Goal: Task Accomplishment & Management: Complete application form

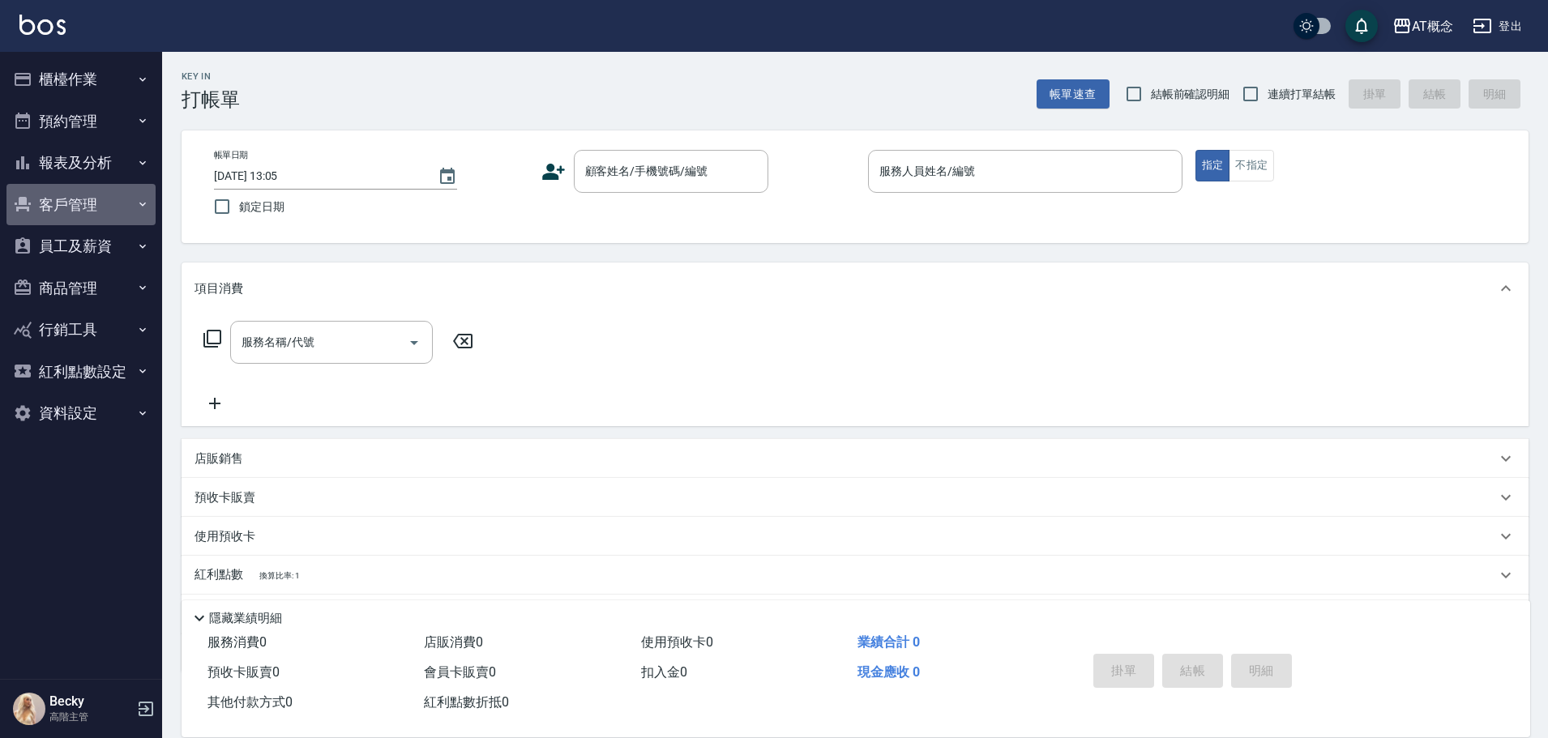
click at [78, 209] on button "客戶管理" at bounding box center [80, 205] width 149 height 42
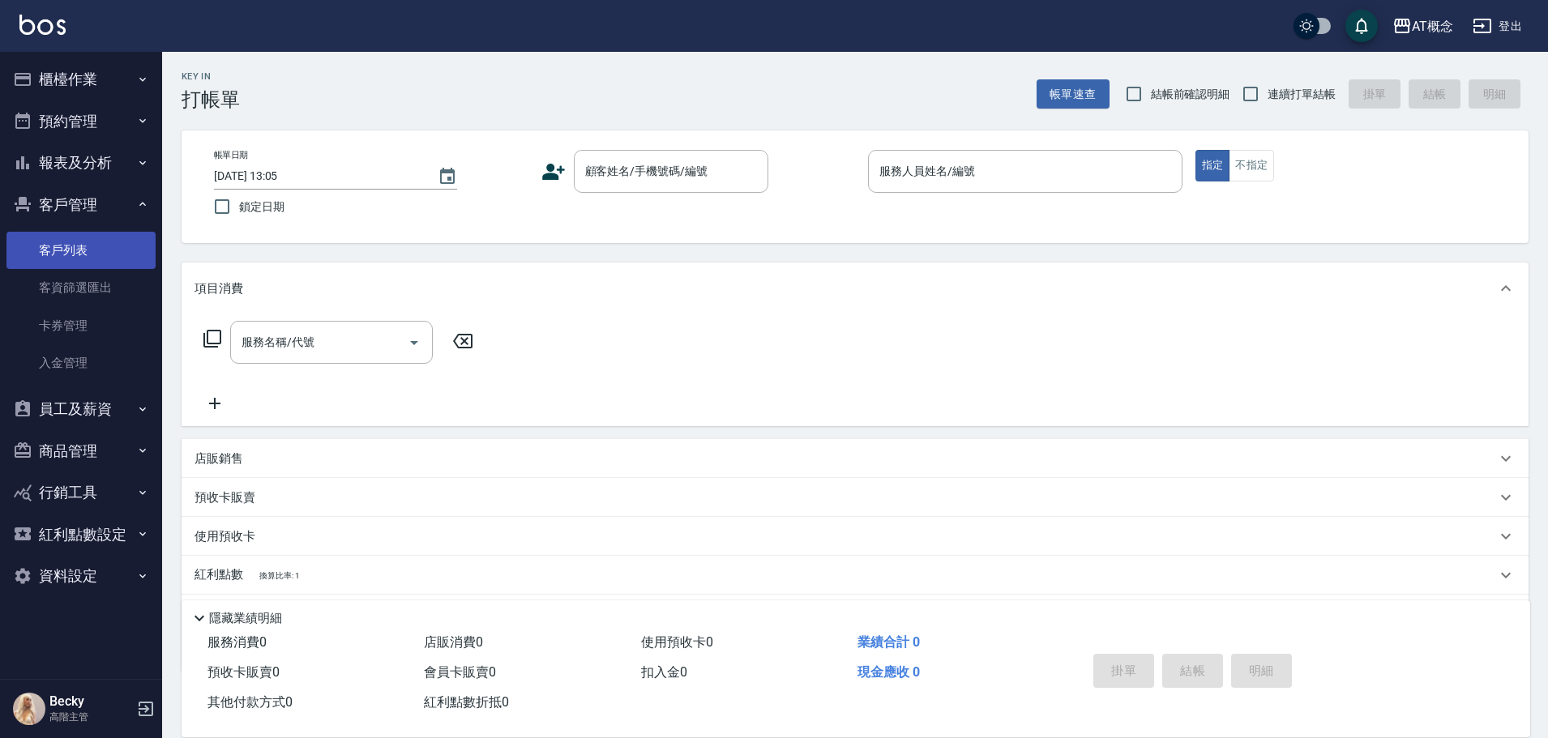
click at [83, 252] on link "客戶列表" at bounding box center [80, 250] width 149 height 37
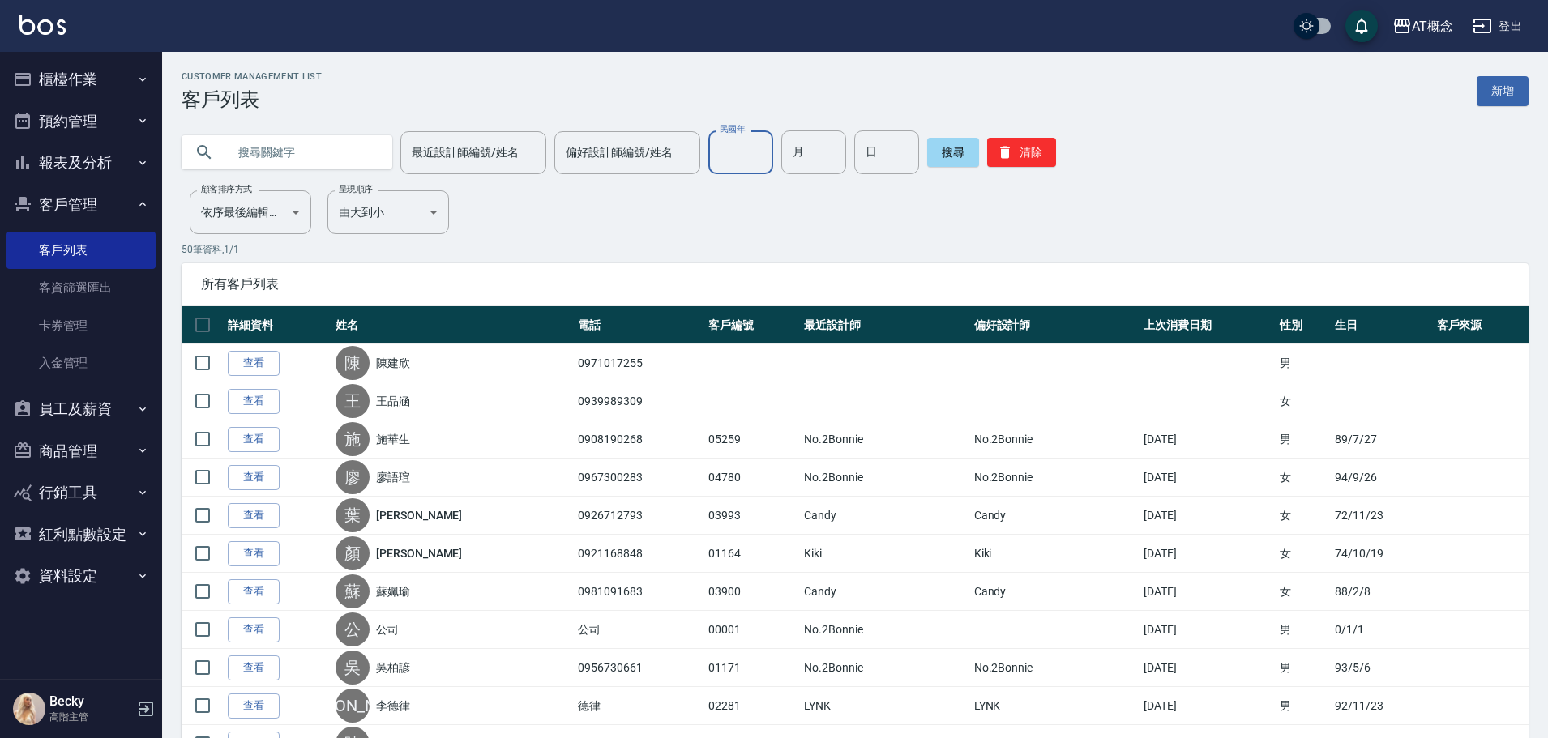
click at [734, 154] on input "民國年" at bounding box center [740, 153] width 65 height 44
type input "76"
type input "10"
type input "28"
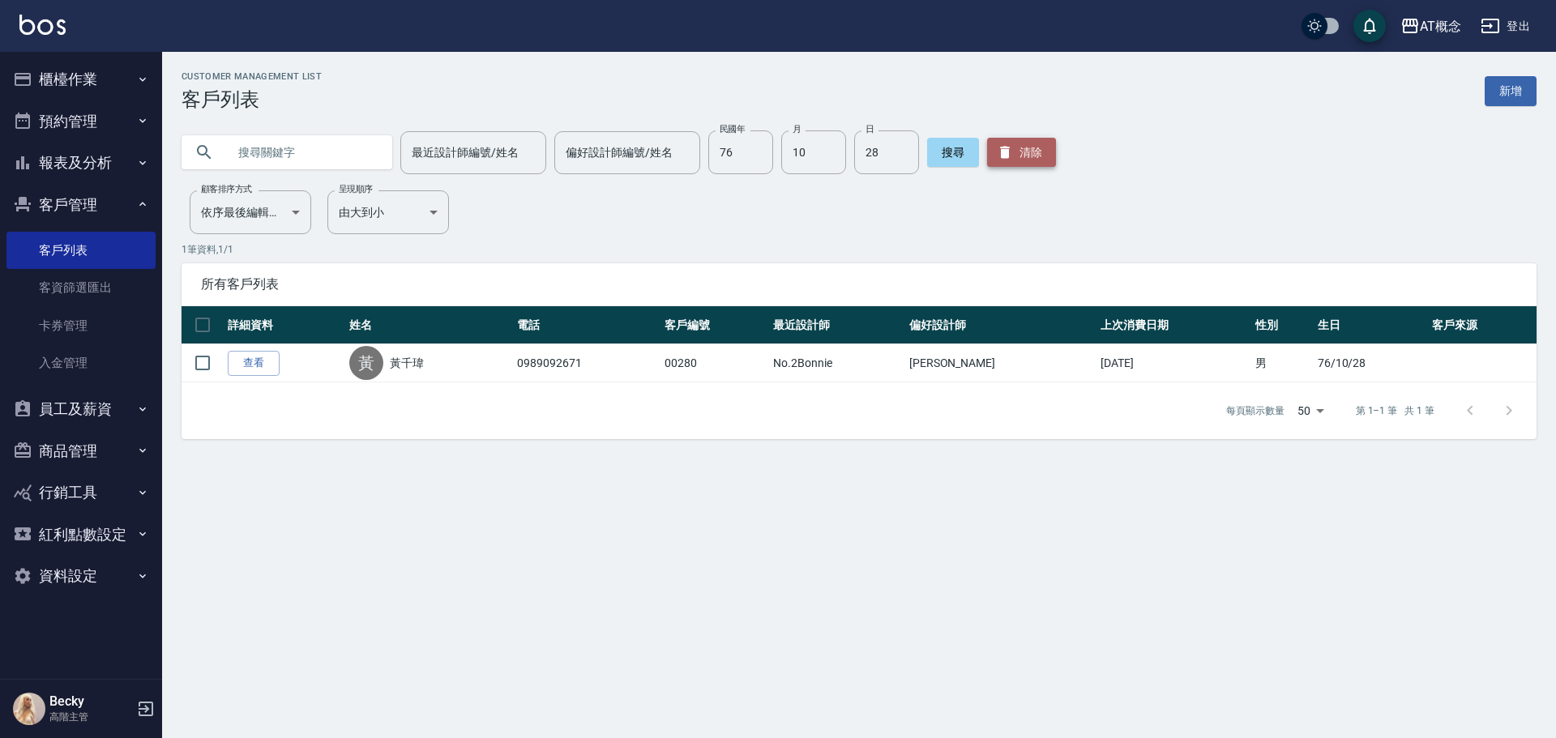
click at [1045, 147] on button "清除" at bounding box center [1021, 152] width 69 height 29
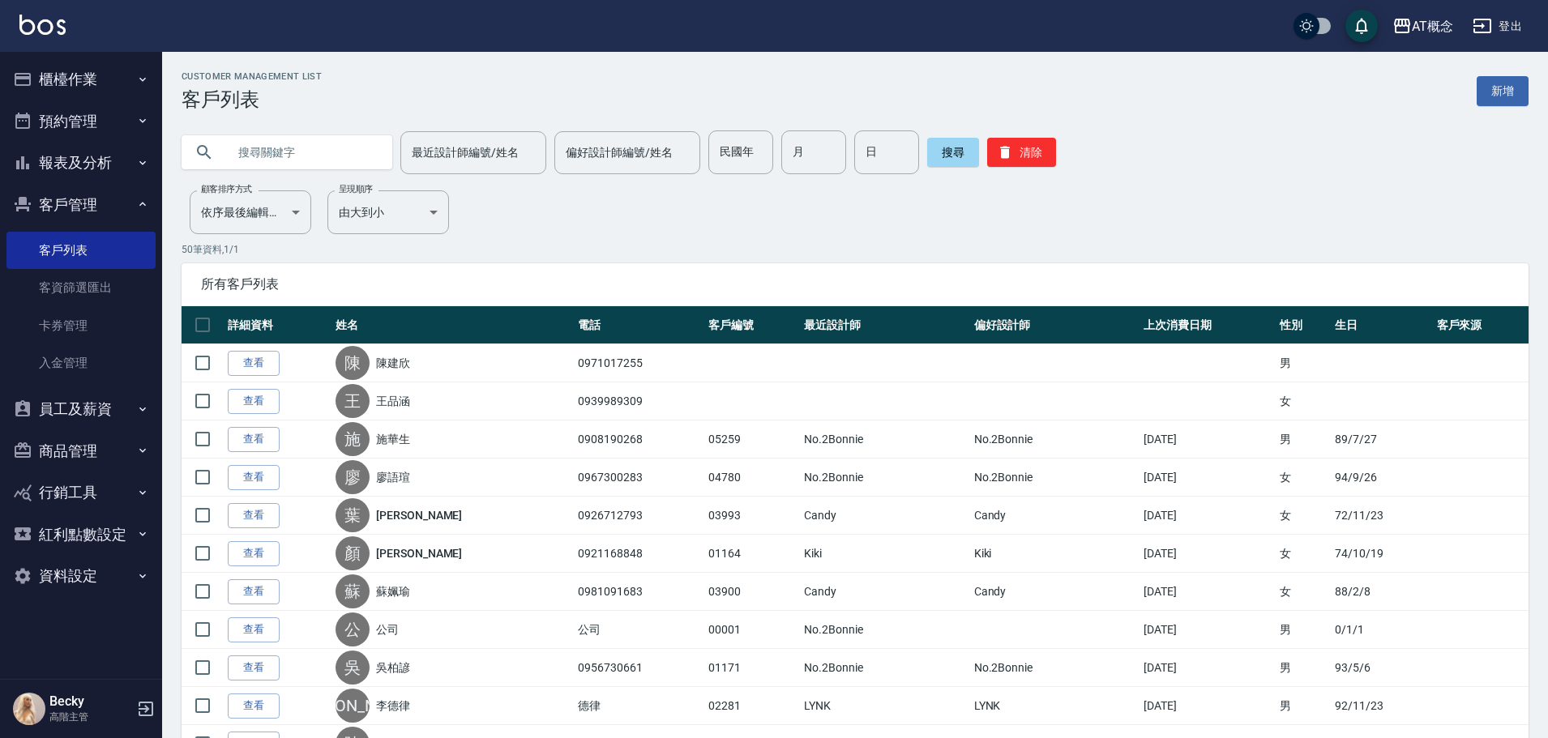
click at [250, 159] on input "text" at bounding box center [303, 153] width 152 height 44
type input "f"
type input "全"
